Goal: Check status

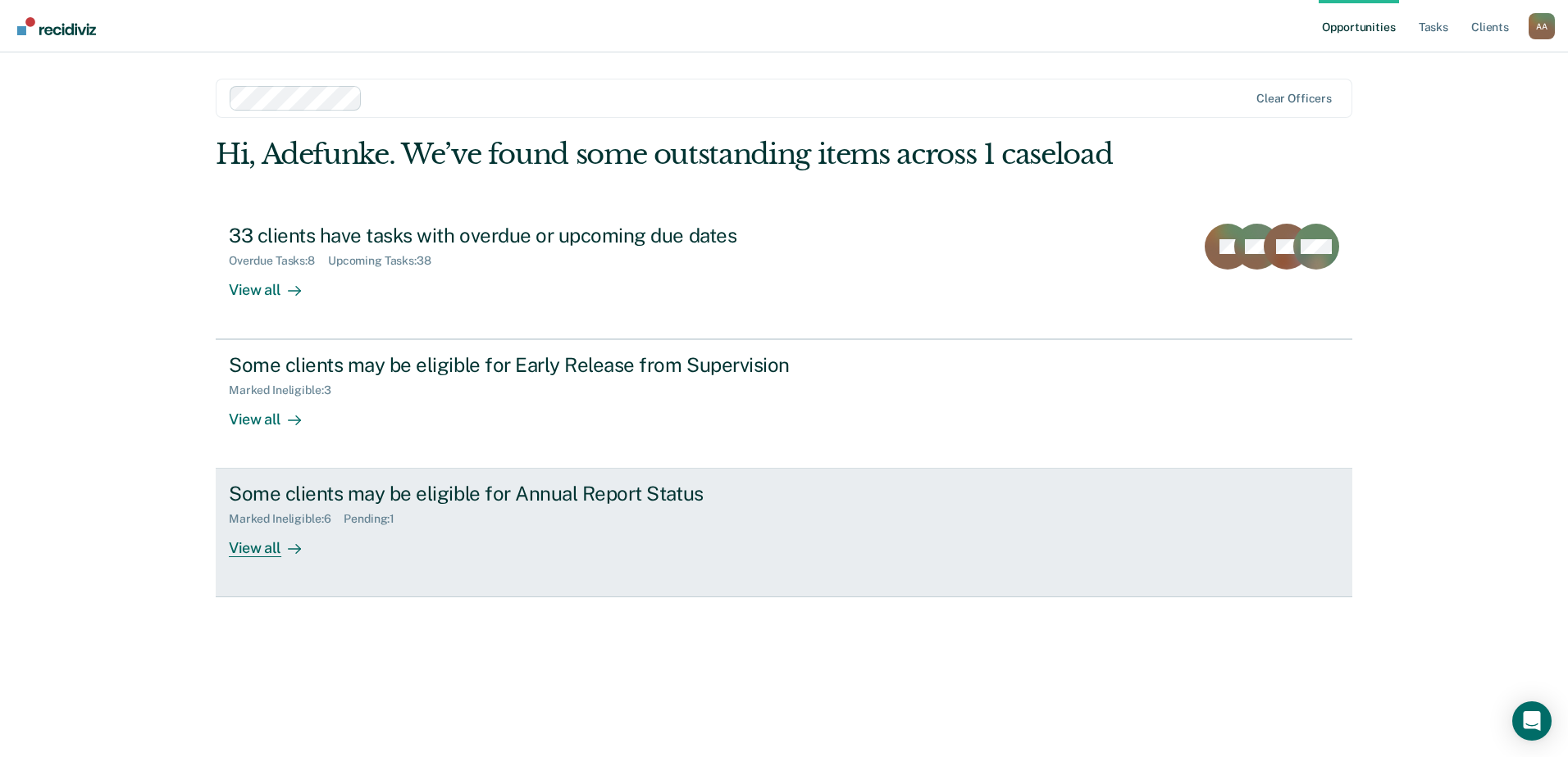
click at [260, 552] on div "View all" at bounding box center [274, 542] width 92 height 32
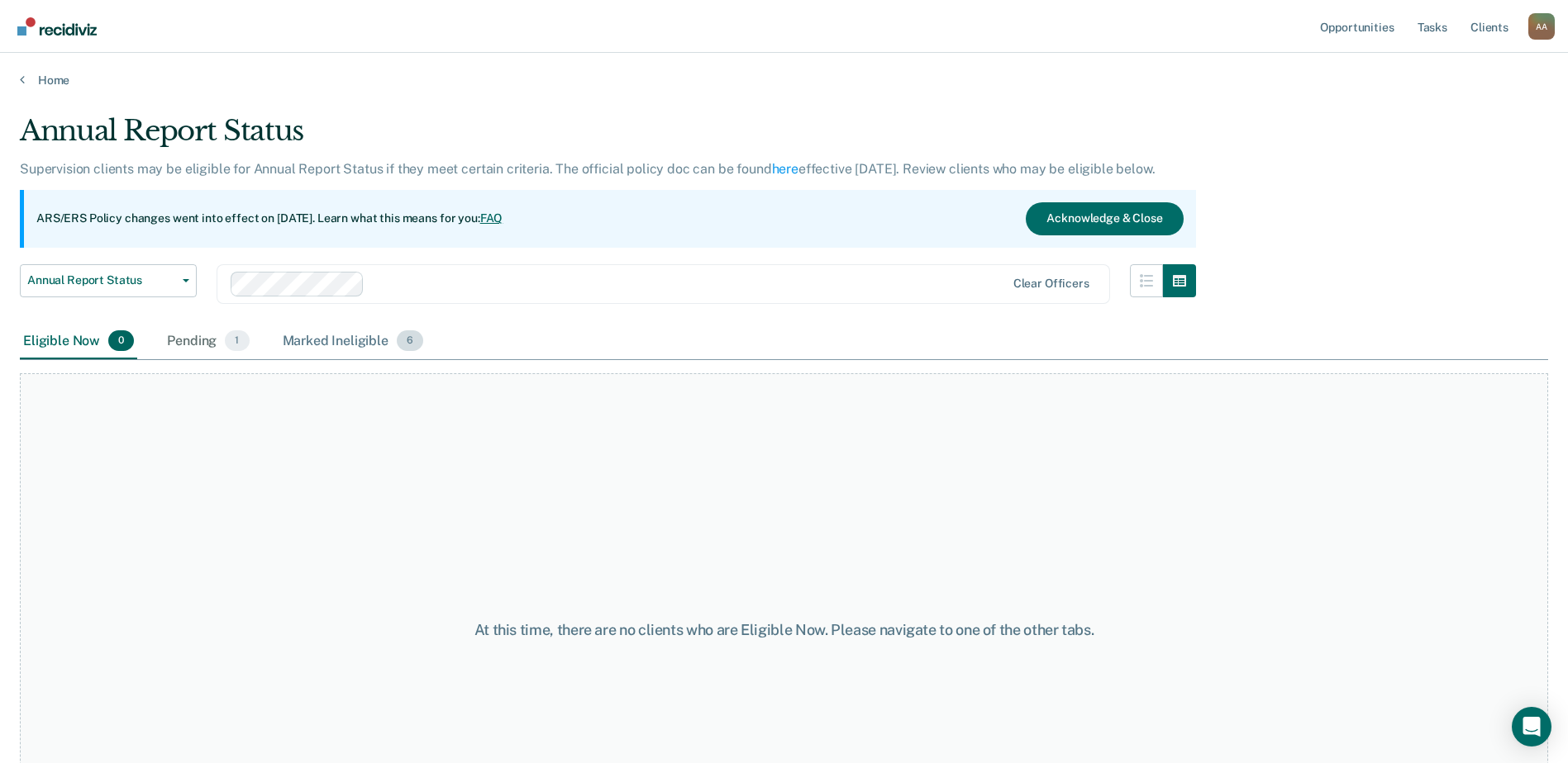
click at [413, 347] on span "6" at bounding box center [410, 341] width 27 height 22
